Goal: Task Accomplishment & Management: Use online tool/utility

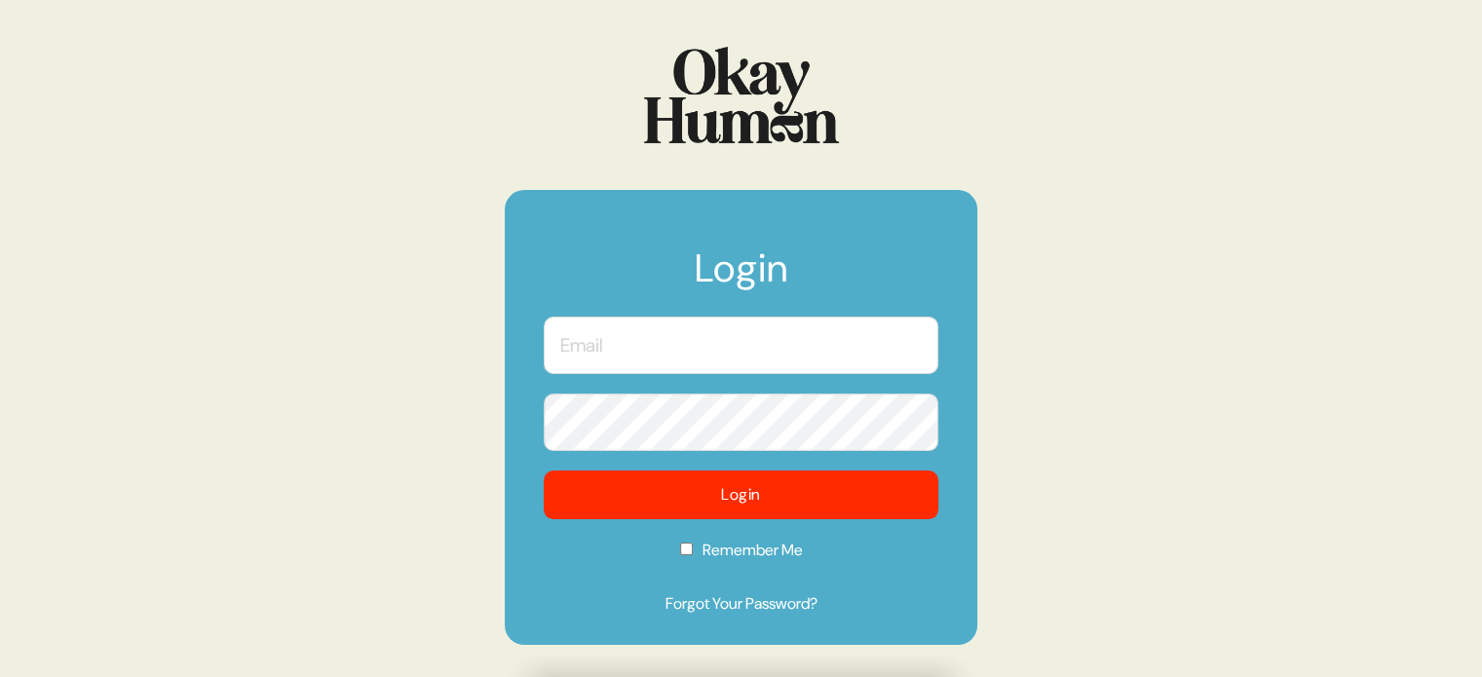
click at [786, 325] on input "text" at bounding box center [741, 345] width 395 height 57
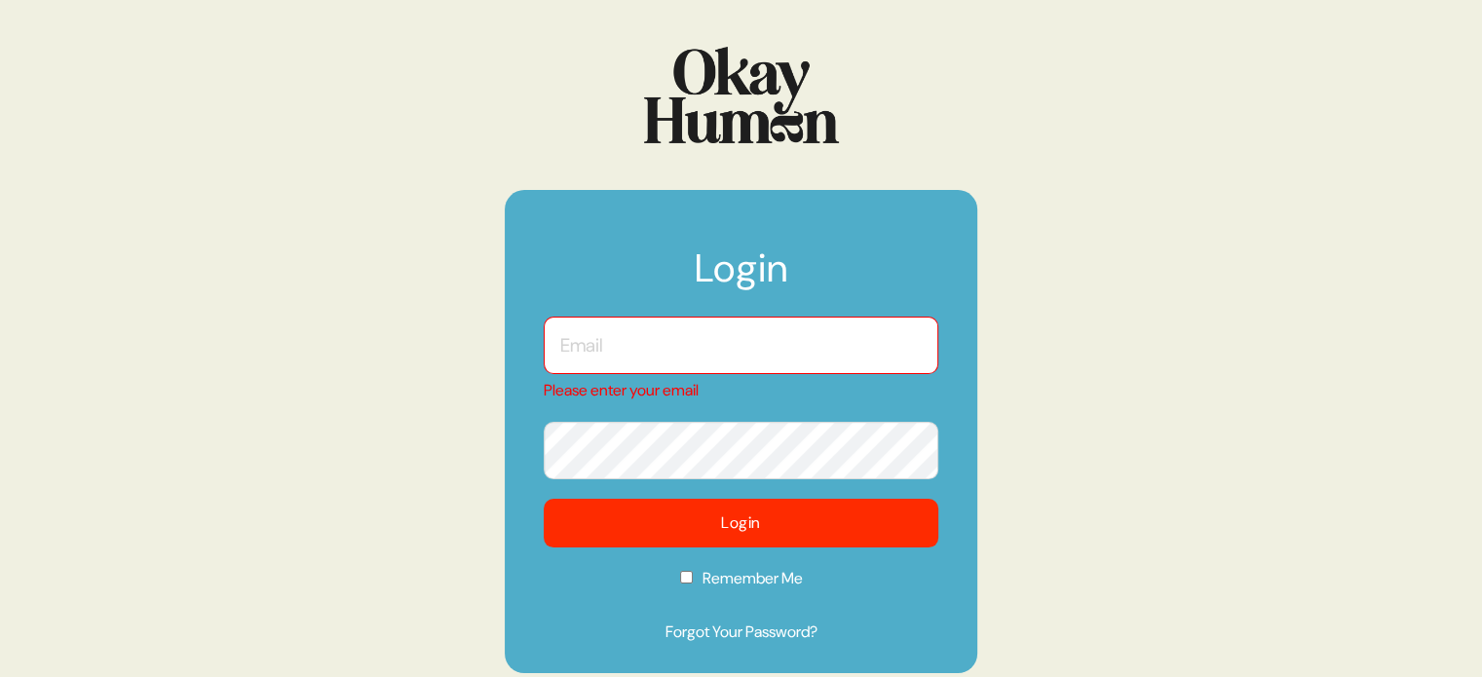
click at [0, 676] on com-1password-button at bounding box center [0, 677] width 0 height 0
click at [744, 344] on input "text" at bounding box center [741, 345] width 395 height 57
type input "kara@sympler.co"
checkbox input "true"
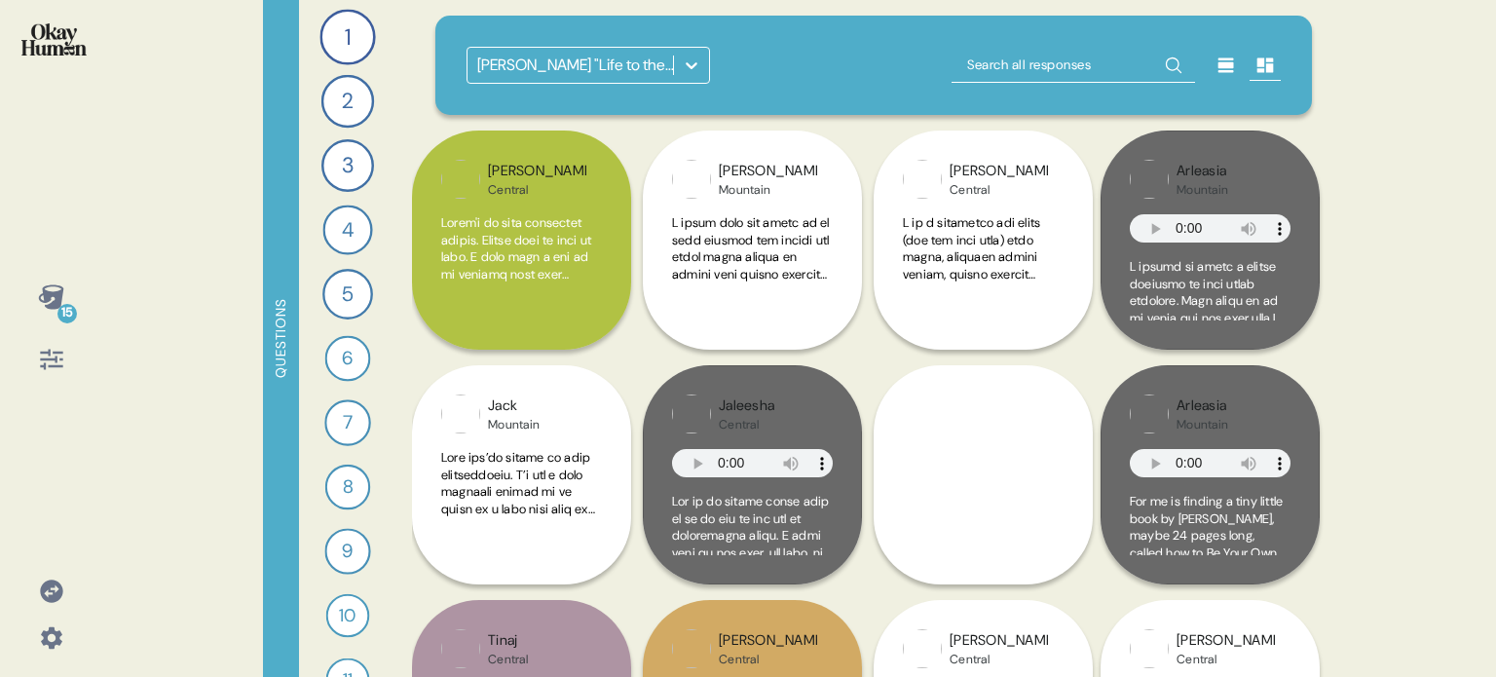
click at [61, 586] on icon at bounding box center [51, 591] width 27 height 27
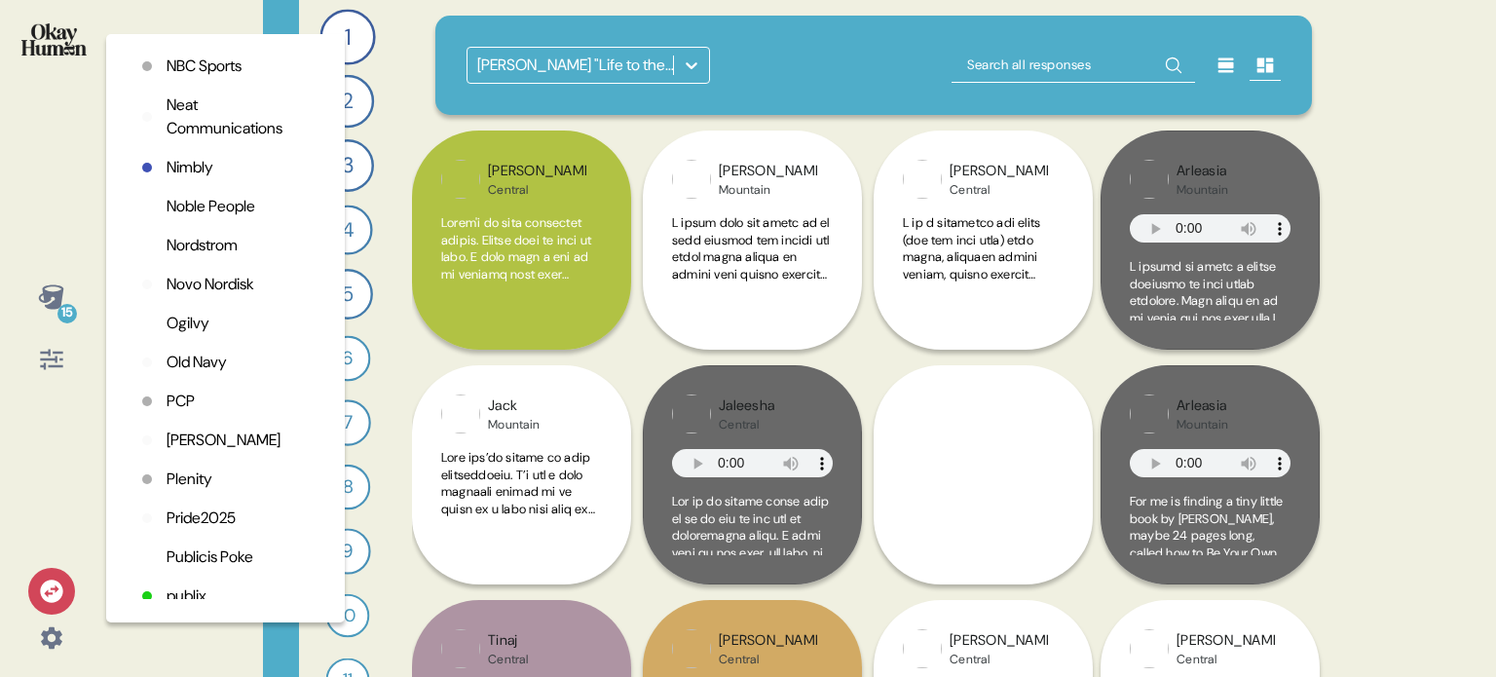
scroll to position [3994, 0]
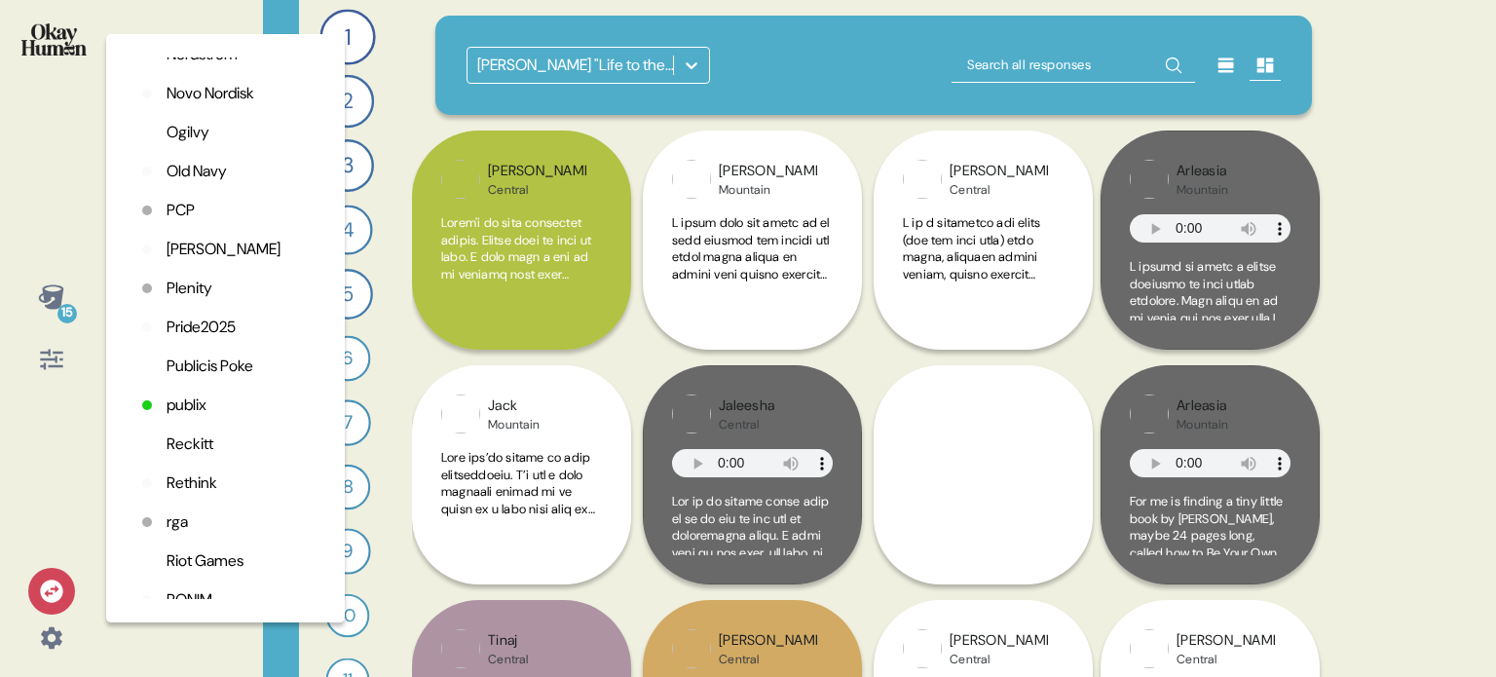
click at [218, 183] on p "Old Navy" at bounding box center [197, 171] width 60 height 23
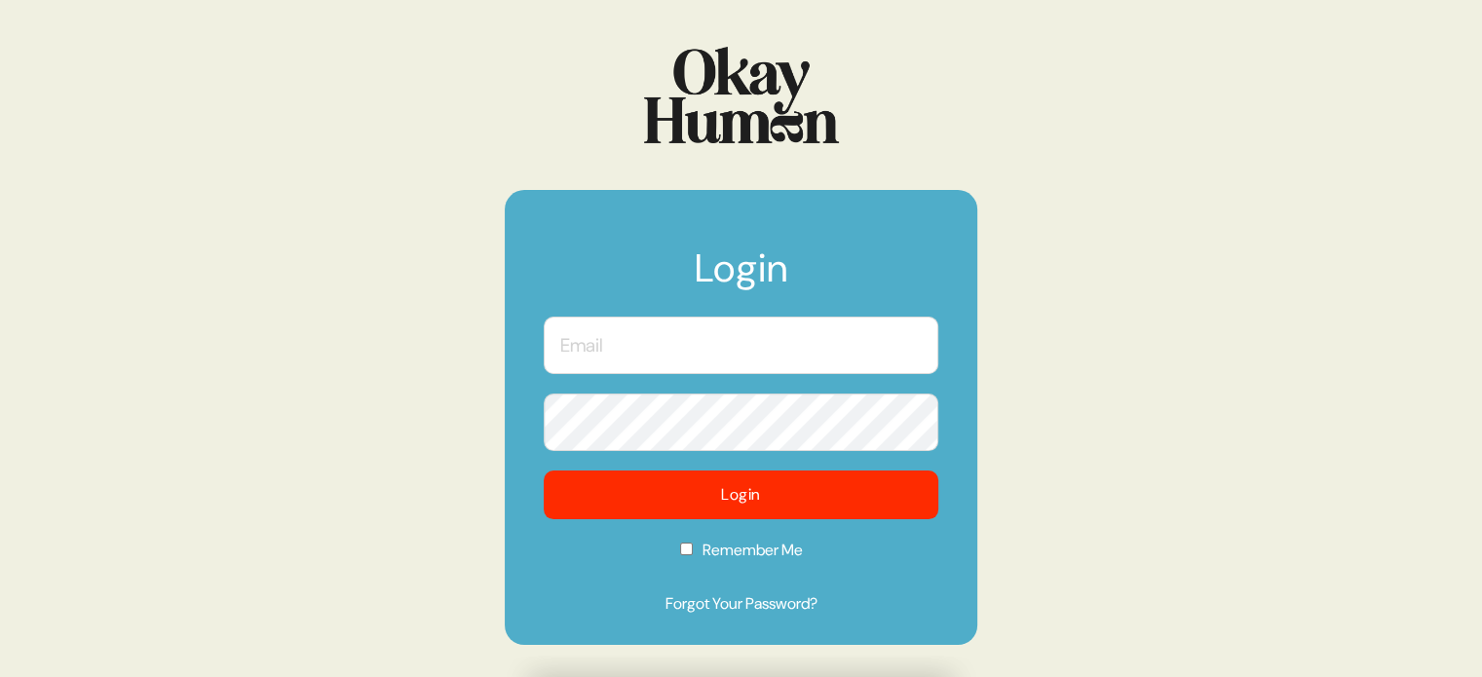
click at [705, 348] on input "text" at bounding box center [741, 345] width 395 height 57
type input "[EMAIL_ADDRESS][DOMAIN_NAME]"
checkbox input "true"
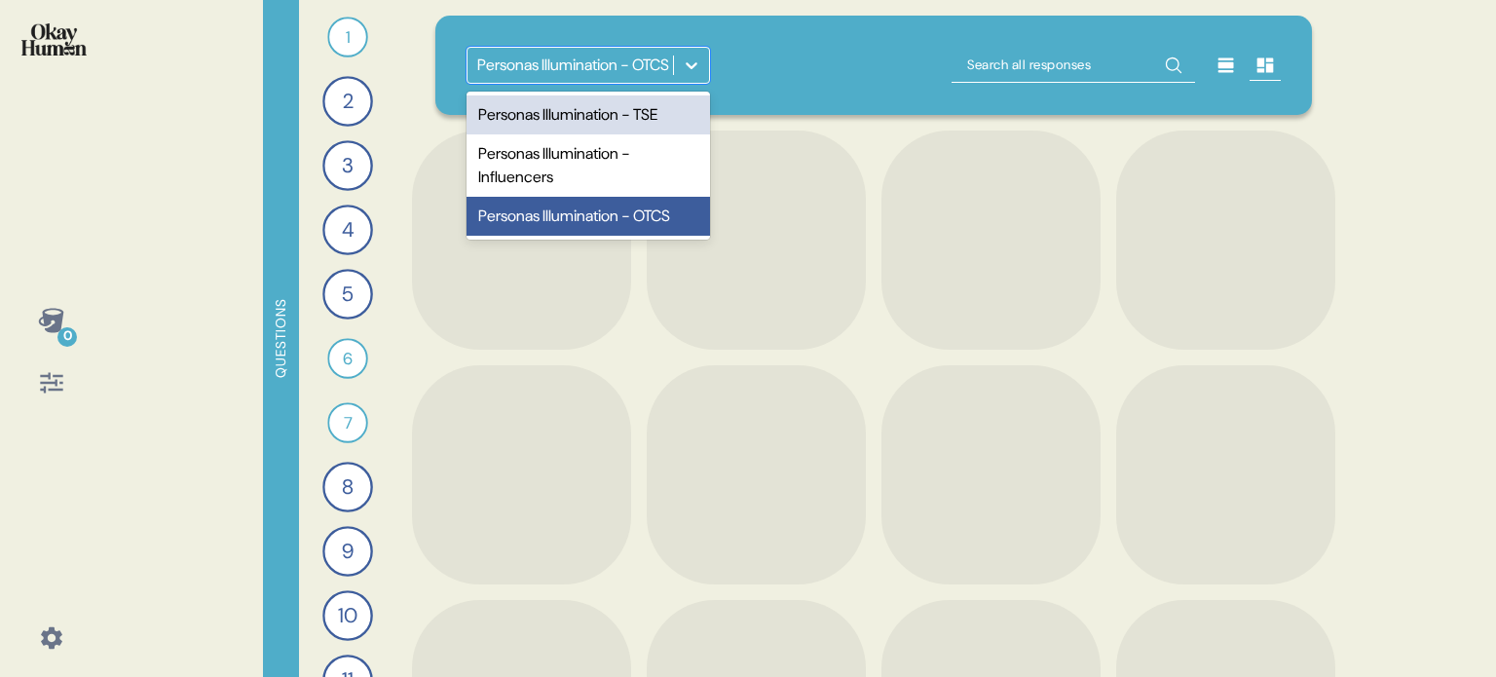
click at [694, 61] on icon at bounding box center [691, 65] width 19 height 19
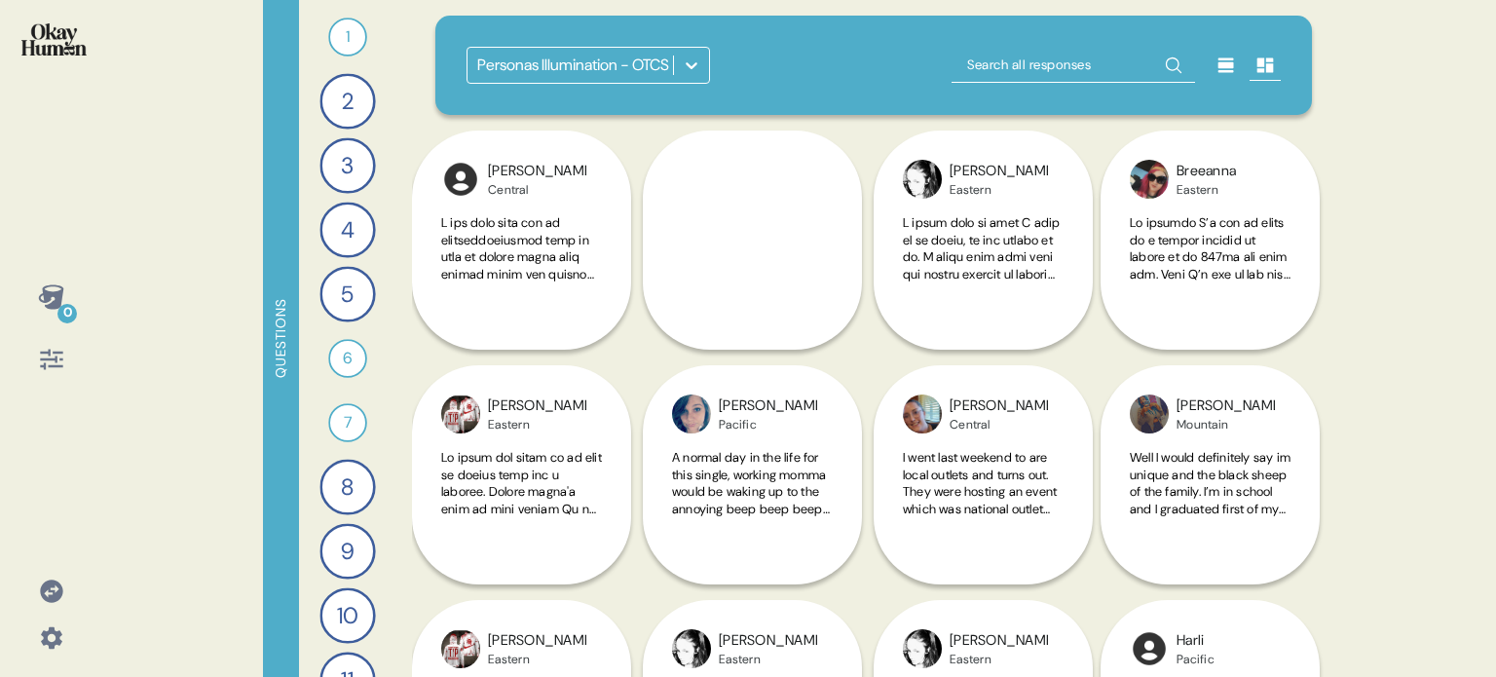
click at [688, 74] on icon at bounding box center [691, 65] width 19 height 19
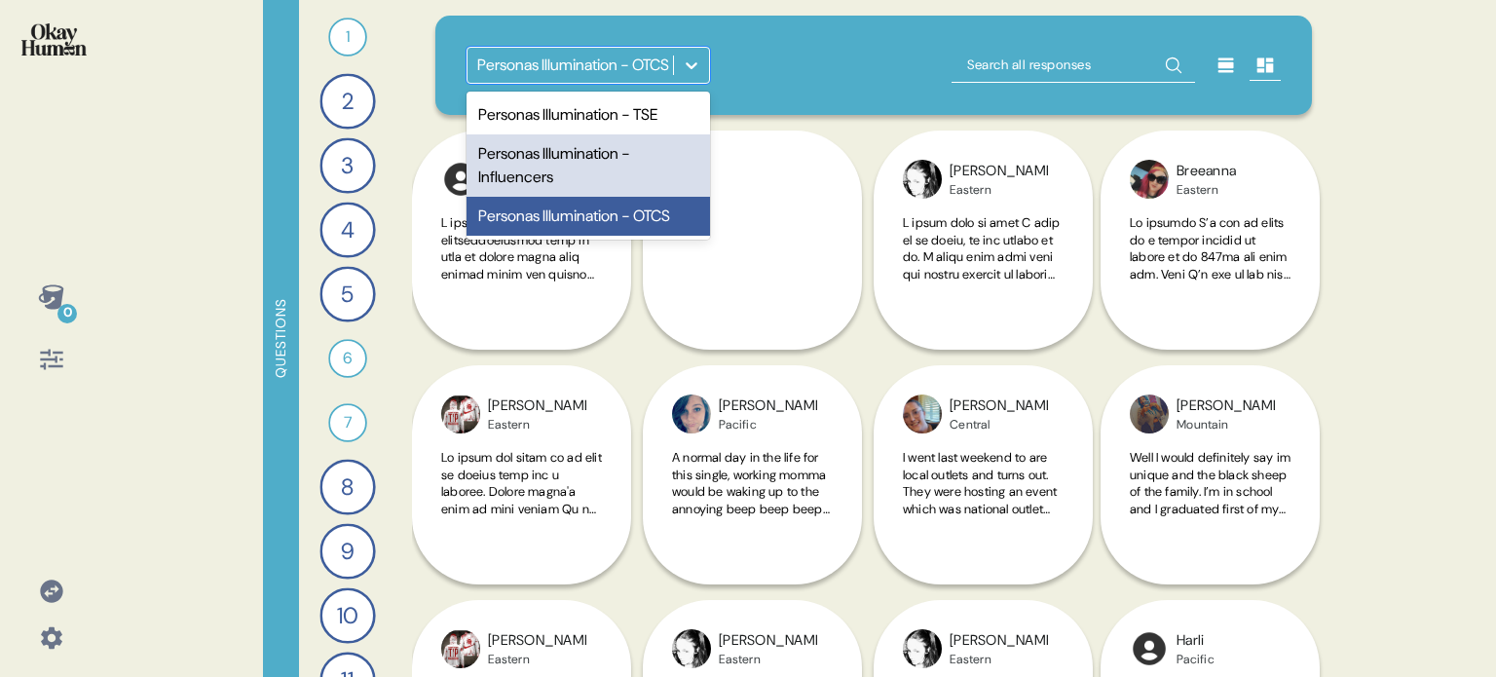
click at [605, 158] on div "Personas Illumination - Influencers" at bounding box center [589, 165] width 244 height 62
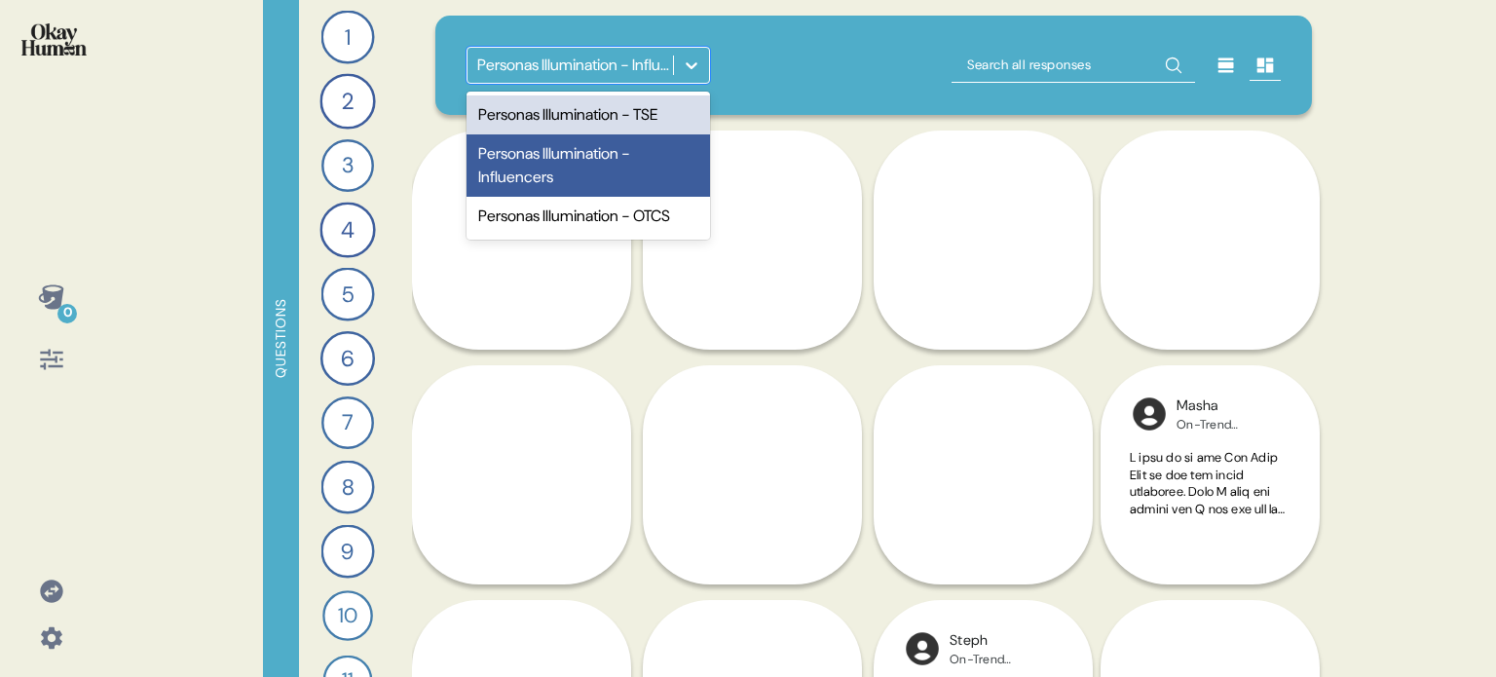
click at [682, 61] on icon at bounding box center [691, 65] width 19 height 19
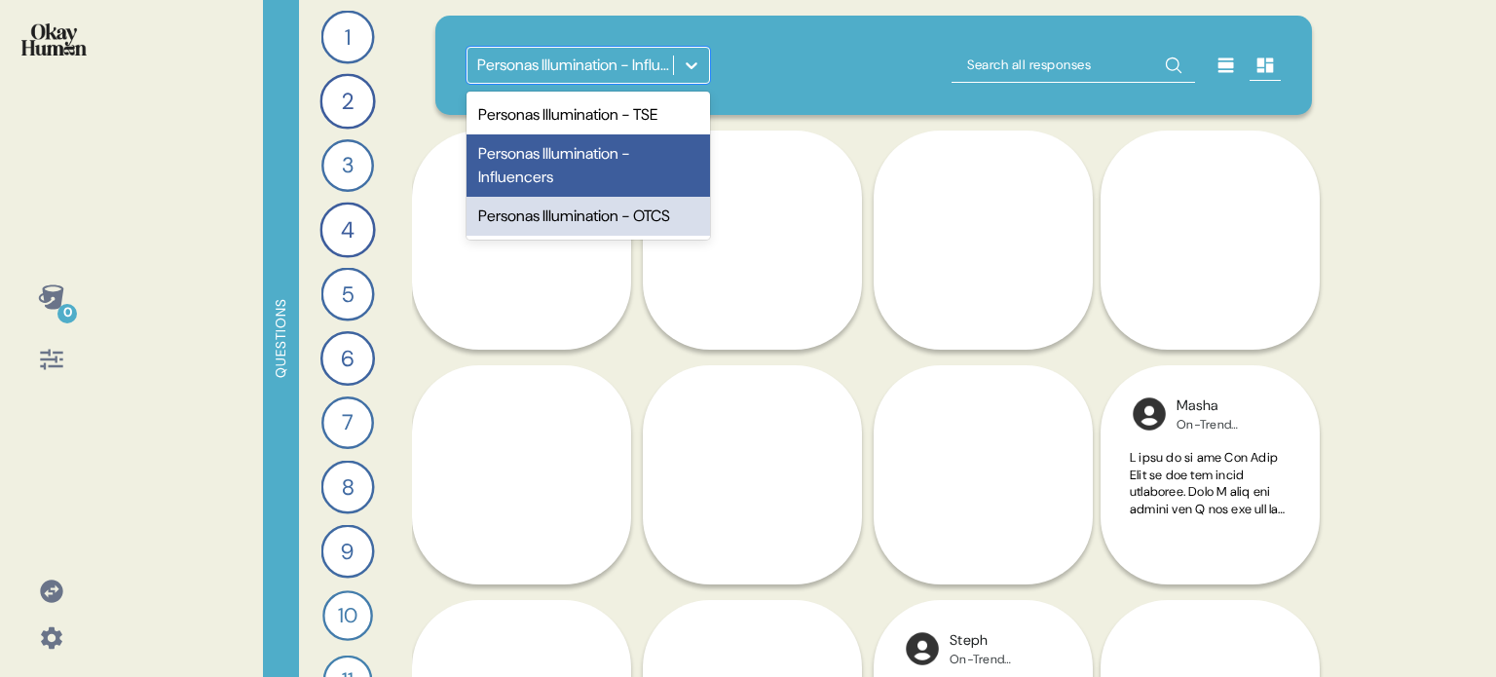
click at [621, 210] on div "Personas Illumination - OTCS" at bounding box center [589, 216] width 244 height 39
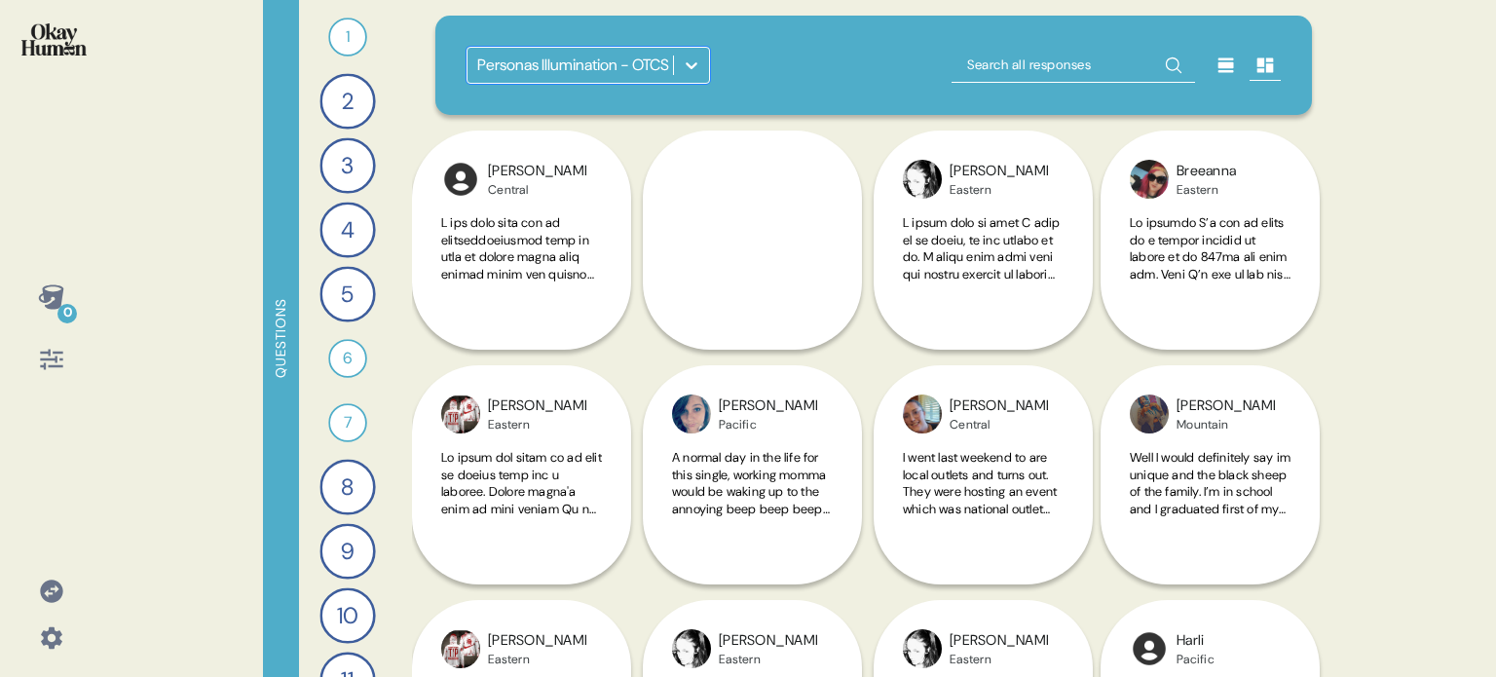
click at [696, 65] on icon at bounding box center [691, 65] width 19 height 19
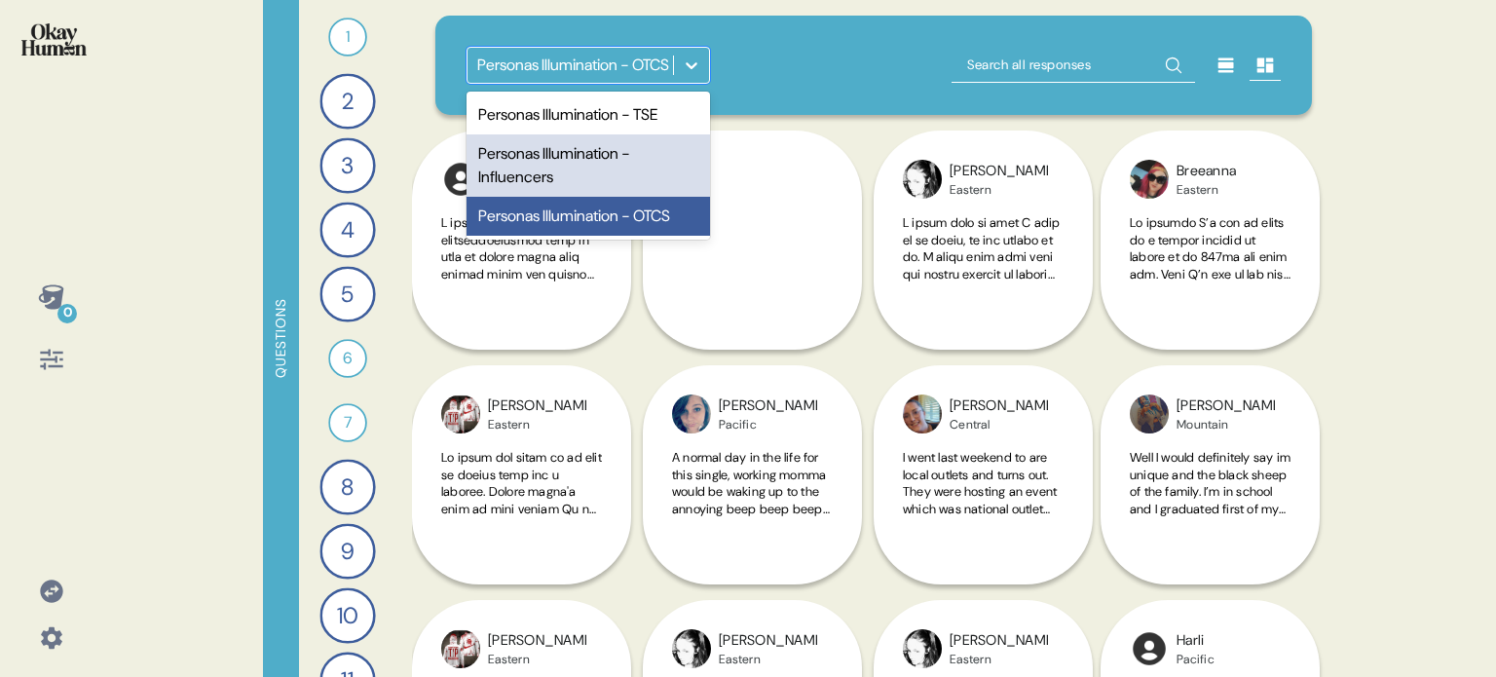
click at [597, 165] on div "Personas Illumination - Influencers" at bounding box center [589, 165] width 244 height 62
